Goal: Transaction & Acquisition: Obtain resource

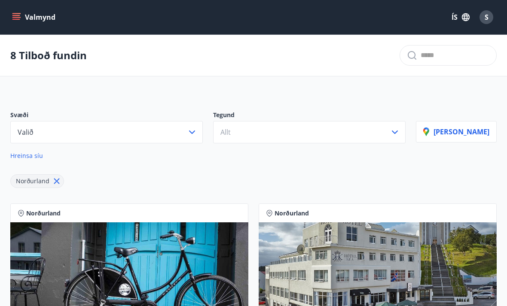
click at [197, 132] on icon "button" at bounding box center [192, 132] width 10 height 10
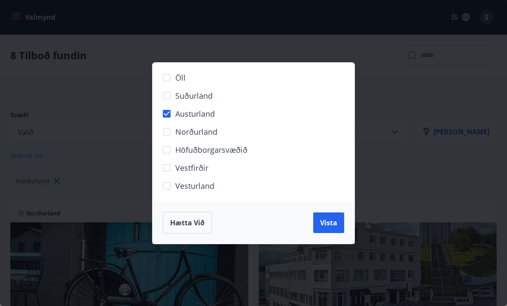
click at [334, 223] on span "Vista" at bounding box center [328, 222] width 17 height 9
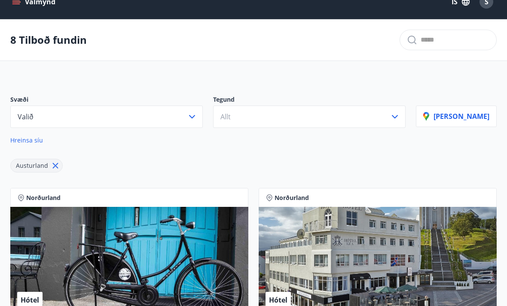
scroll to position [13, 0]
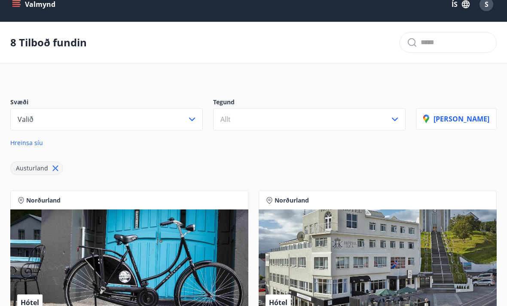
click at [197, 122] on icon "button" at bounding box center [192, 119] width 10 height 10
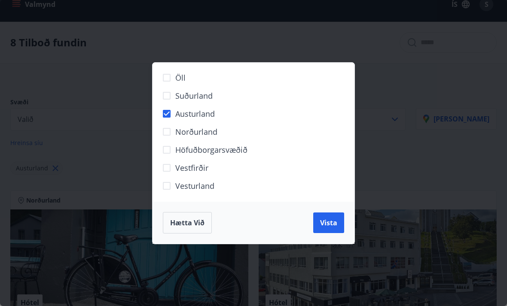
click at [332, 233] on button "Vista" at bounding box center [328, 223] width 31 height 21
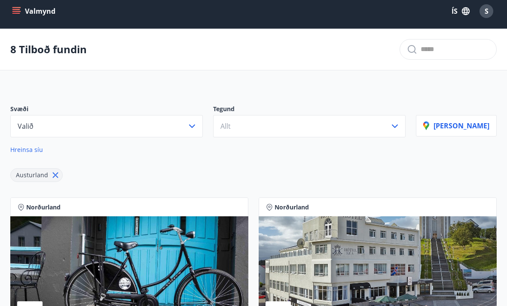
scroll to position [0, 0]
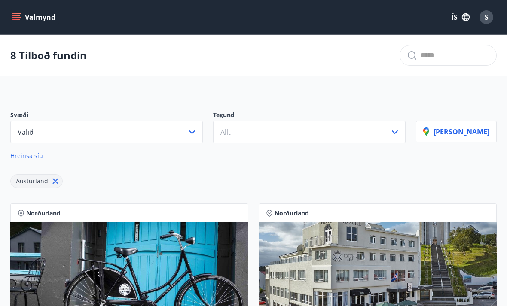
click at [485, 20] on span "S" at bounding box center [486, 16] width 4 height 9
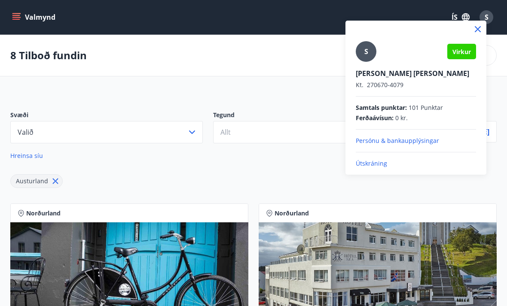
click at [243, 173] on div at bounding box center [253, 153] width 507 height 306
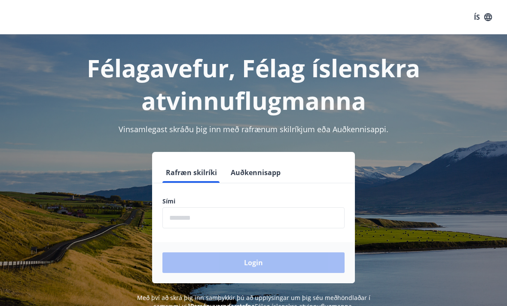
click at [209, 213] on input "phone" at bounding box center [253, 217] width 182 height 21
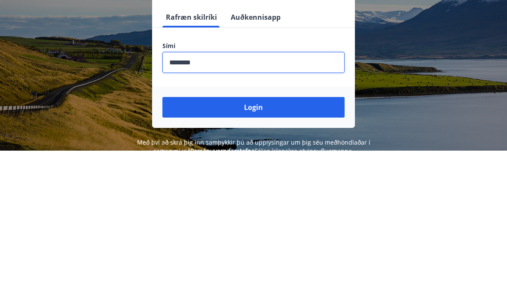
type input "********"
click at [266, 252] on button "Login" at bounding box center [253, 262] width 182 height 21
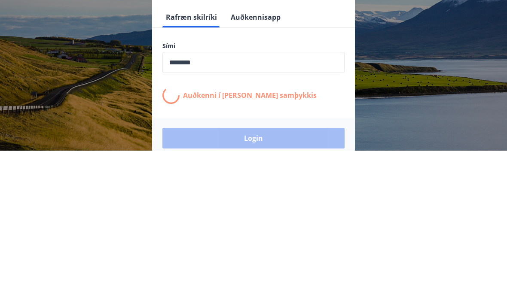
scroll to position [134, 0]
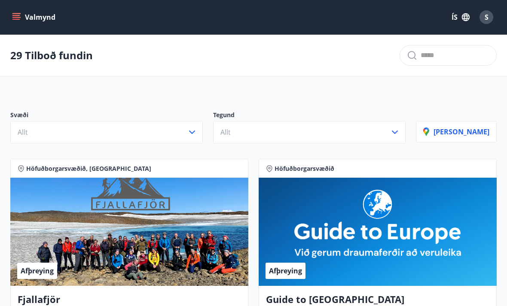
click at [197, 128] on icon "button" at bounding box center [192, 132] width 10 height 10
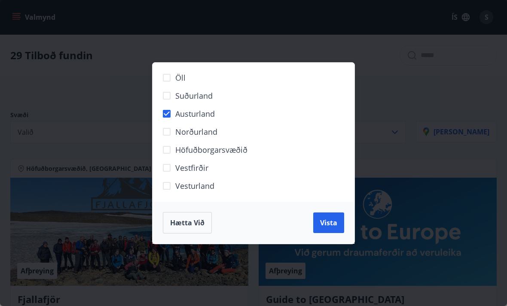
click at [328, 230] on button "Vista" at bounding box center [328, 223] width 31 height 21
